Goal: Information Seeking & Learning: Check status

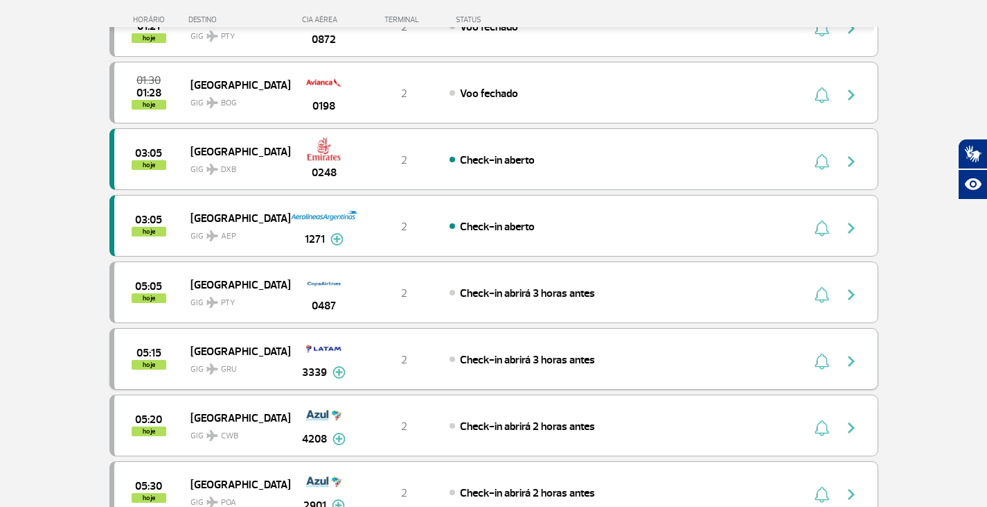
scroll to position [277, 0]
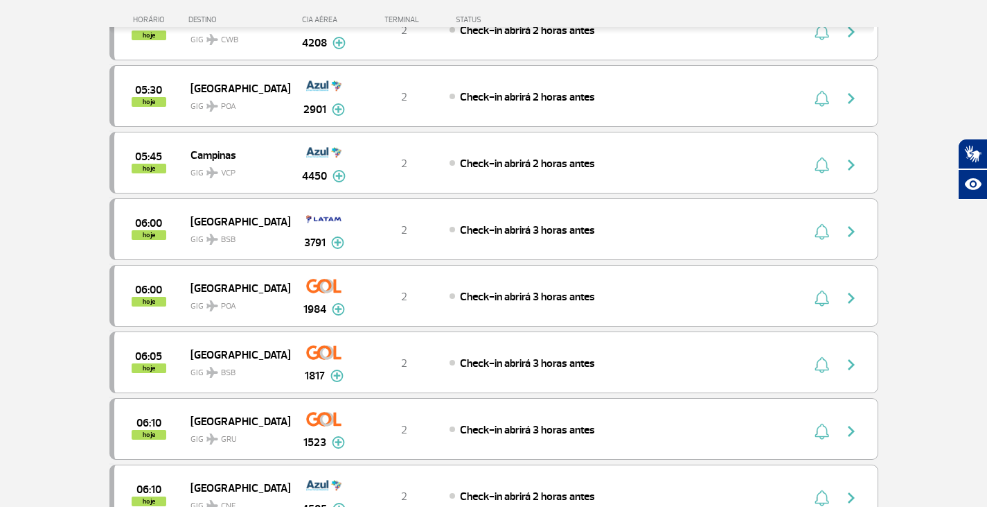
scroll to position [720, 0]
